Goal: Information Seeking & Learning: Find contact information

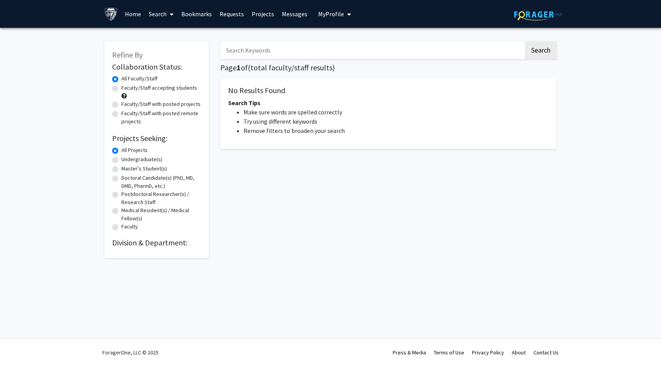
click at [173, 89] on label "Faculty/Staff accepting students" at bounding box center [159, 88] width 76 height 8
click at [126, 89] on input "Faculty/Staff accepting students" at bounding box center [123, 86] width 5 height 5
radio input "true"
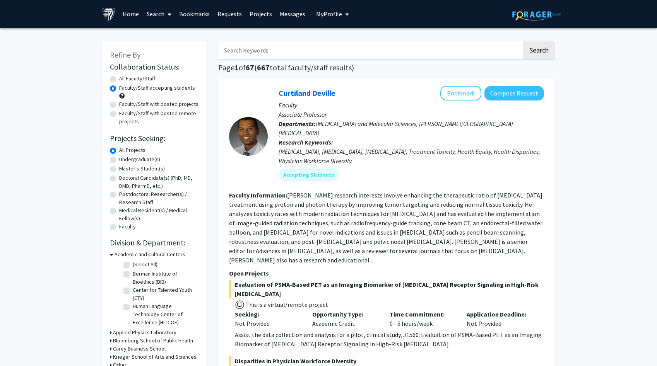
click at [169, 103] on label "Faculty/Staff with posted projects" at bounding box center [158, 104] width 79 height 8
click at [124, 103] on input "Faculty/Staff with posted projects" at bounding box center [121, 102] width 5 height 5
radio input "true"
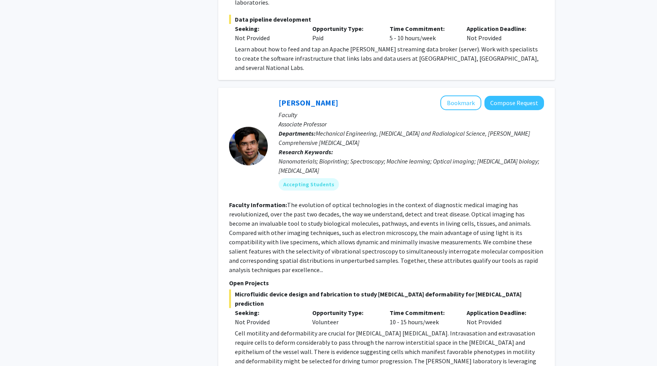
scroll to position [3203, 0]
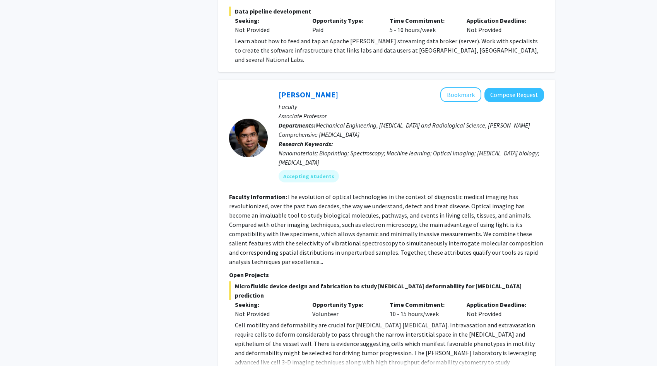
click at [299, 321] on p "Cell motility and deformability are crucial for [MEDICAL_DATA] [MEDICAL_DATA]. …" at bounding box center [389, 349] width 309 height 56
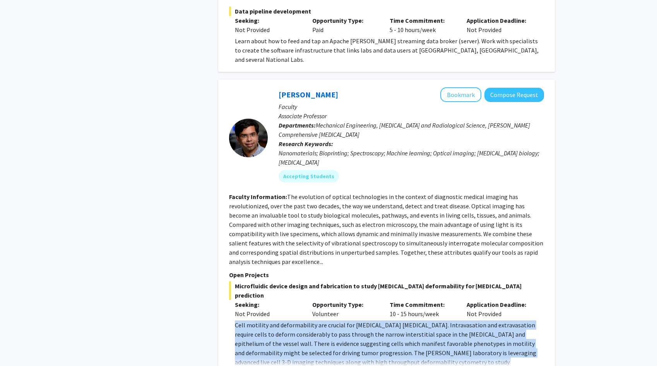
click at [299, 321] on p "Cell motility and deformability are crucial for [MEDICAL_DATA] [MEDICAL_DATA]. …" at bounding box center [389, 349] width 309 height 56
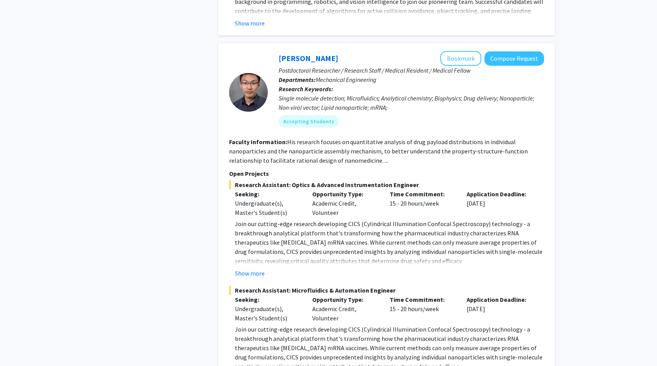
scroll to position [3849, 0]
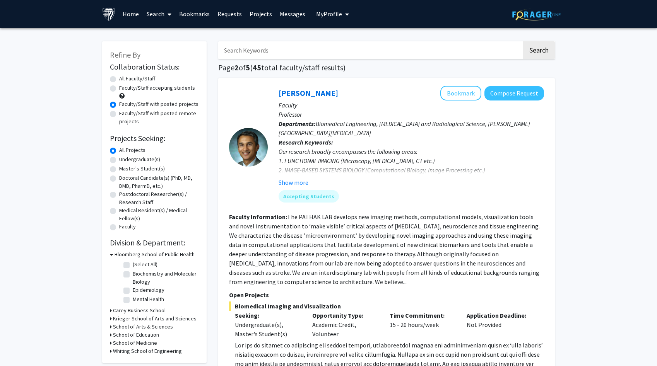
click at [266, 43] on input "Search Keywords" at bounding box center [370, 50] width 304 height 18
type input "[PERSON_NAME]"
click at [523, 41] on button "Search" at bounding box center [539, 50] width 32 height 18
radio input "true"
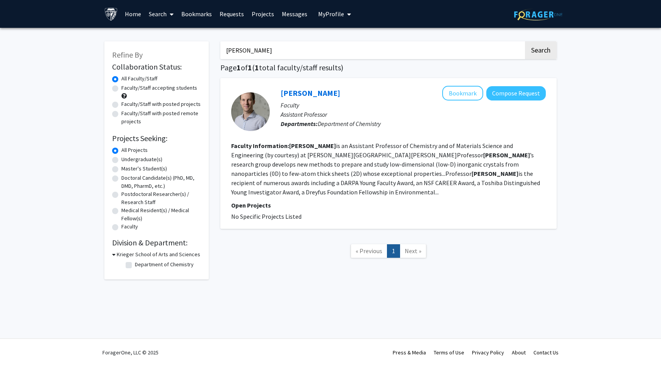
click at [307, 61] on div "[PERSON_NAME] Search Page 1 of 1 ( 1 total faculty/staff results) [PERSON_NAME]…" at bounding box center [389, 157] width 348 height 246
click at [293, 56] on input "[PERSON_NAME]" at bounding box center [372, 50] width 304 height 18
type input "t"
click at [525, 41] on button "Search" at bounding box center [541, 50] width 32 height 18
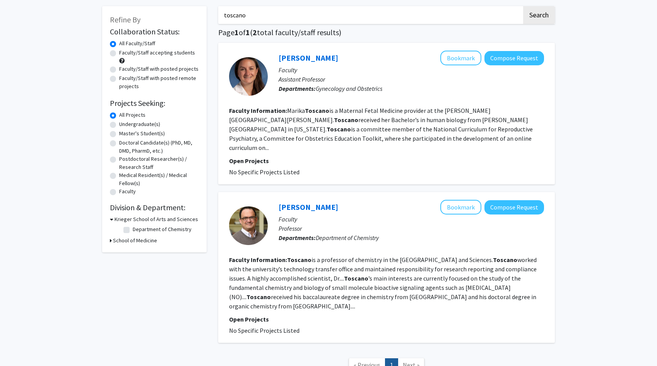
scroll to position [34, 0]
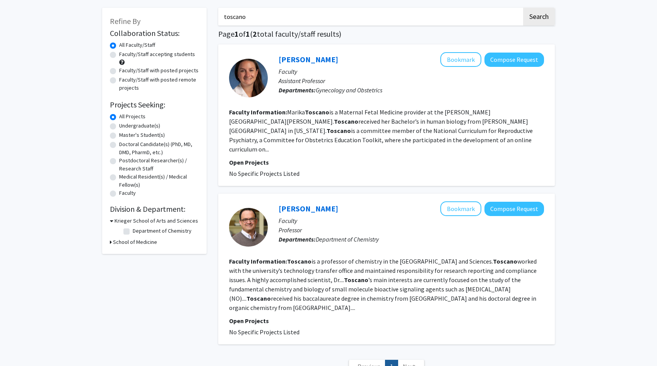
click at [275, 23] on input "toscano" at bounding box center [370, 17] width 304 height 18
type input "="
type input "[PERSON_NAME]"
click at [523, 8] on button "Search" at bounding box center [539, 17] width 32 height 18
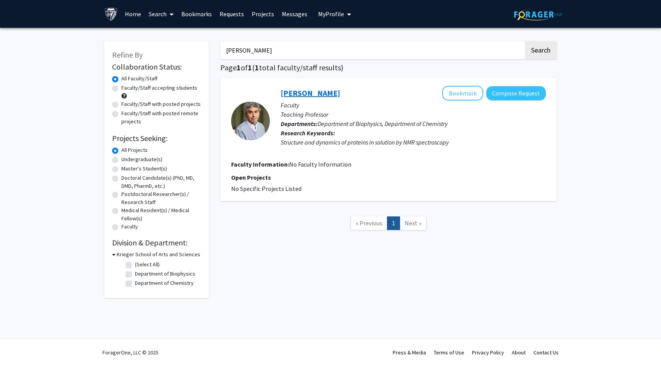
click at [298, 97] on link "[PERSON_NAME]" at bounding box center [311, 93] width 60 height 10
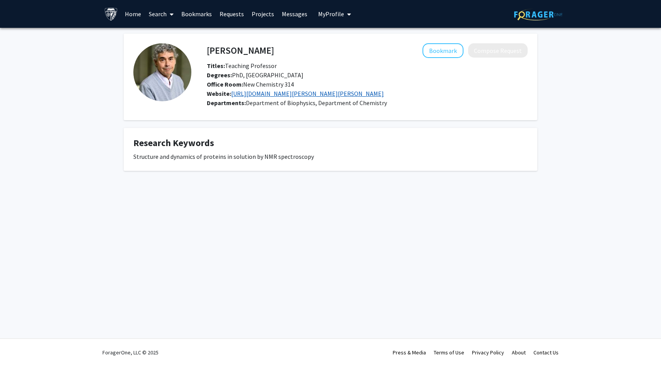
click at [246, 94] on link "[URL][DOMAIN_NAME][PERSON_NAME][PERSON_NAME]" at bounding box center [307, 94] width 153 height 8
